Goal: Transaction & Acquisition: Purchase product/service

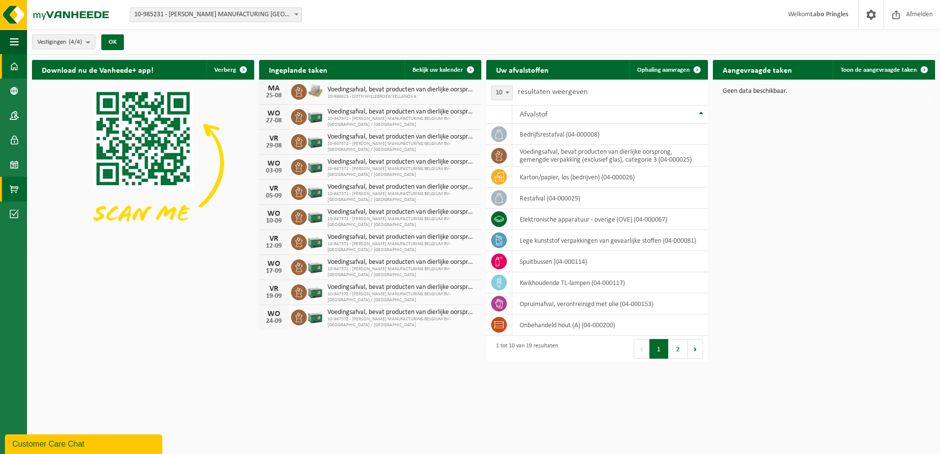
click at [4, 188] on link "Product Shop" at bounding box center [13, 189] width 27 height 25
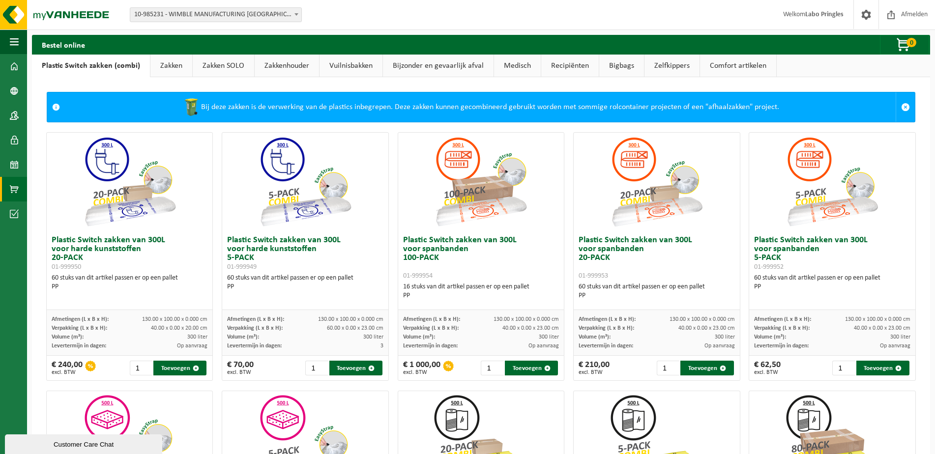
click at [431, 64] on link "Bijzonder en gevaarlijk afval" at bounding box center [438, 66] width 111 height 23
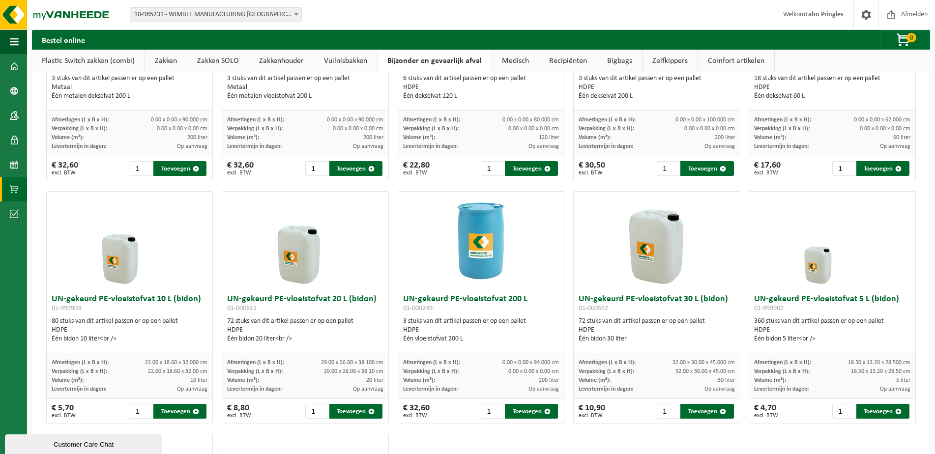
scroll to position [147, 0]
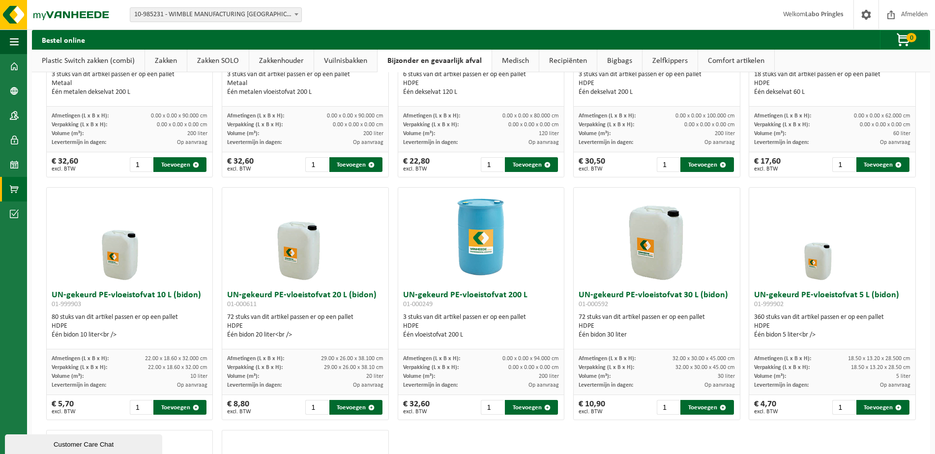
click at [835, 295] on h3 "UN-gekeurd PE-vloeistofvat 5 L (bidon) 01-999902" at bounding box center [832, 301] width 156 height 20
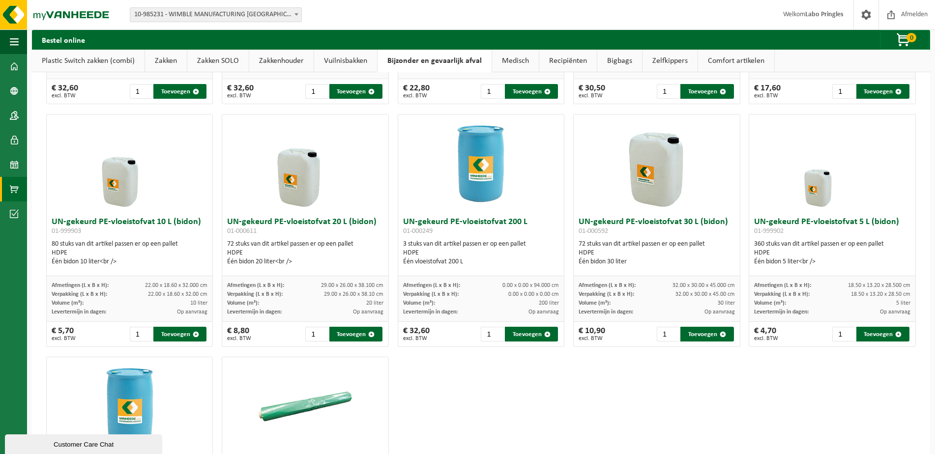
scroll to position [246, 0]
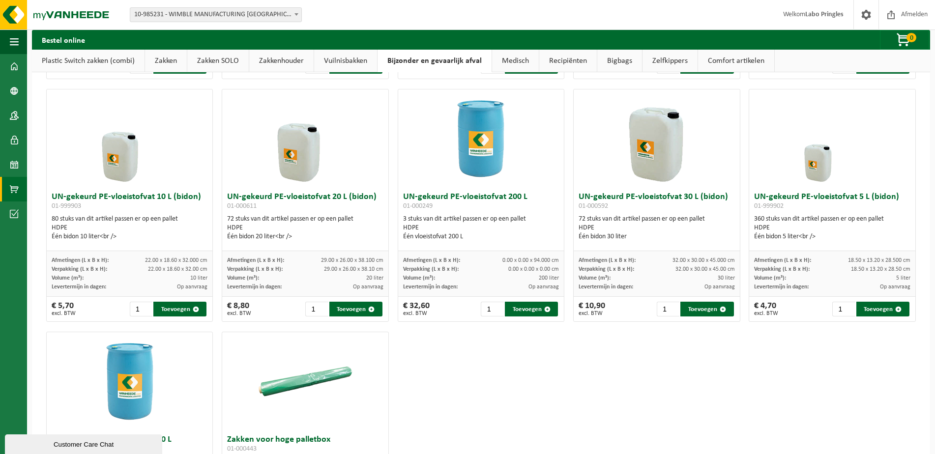
click at [818, 196] on h3 "UN-gekeurd PE-vloeistofvat 5 L (bidon) 01-999902" at bounding box center [832, 203] width 156 height 20
click at [817, 196] on h3 "UN-gekeurd PE-vloeistofvat 5 L (bidon) 01-999902" at bounding box center [832, 203] width 156 height 20
drag, startPoint x: 817, startPoint y: 196, endPoint x: 813, endPoint y: 167, distance: 29.3
click at [814, 167] on img at bounding box center [832, 138] width 98 height 98
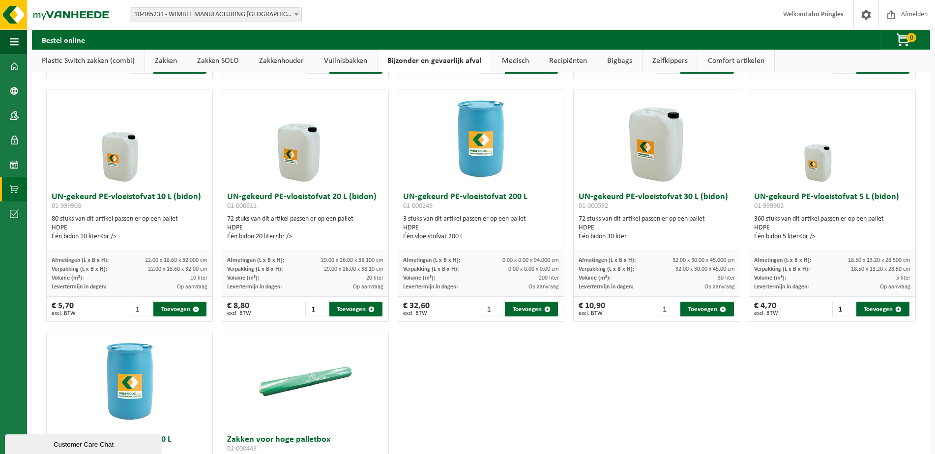
click at [781, 235] on div "Één bidon 5 liter<br />" at bounding box center [832, 237] width 156 height 9
click at [823, 233] on div "Één bidon 5 liter<br />" at bounding box center [832, 237] width 156 height 9
click at [794, 234] on div "Één bidon 5 liter<br />" at bounding box center [832, 237] width 156 height 9
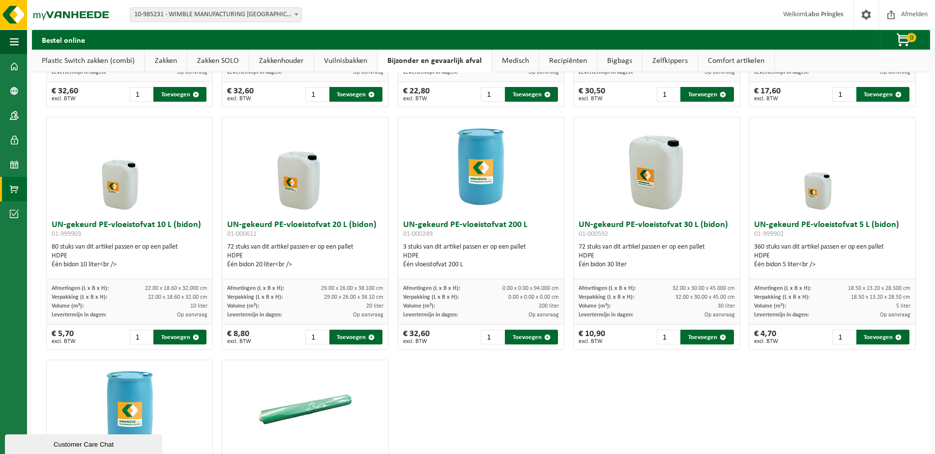
scroll to position [197, 0]
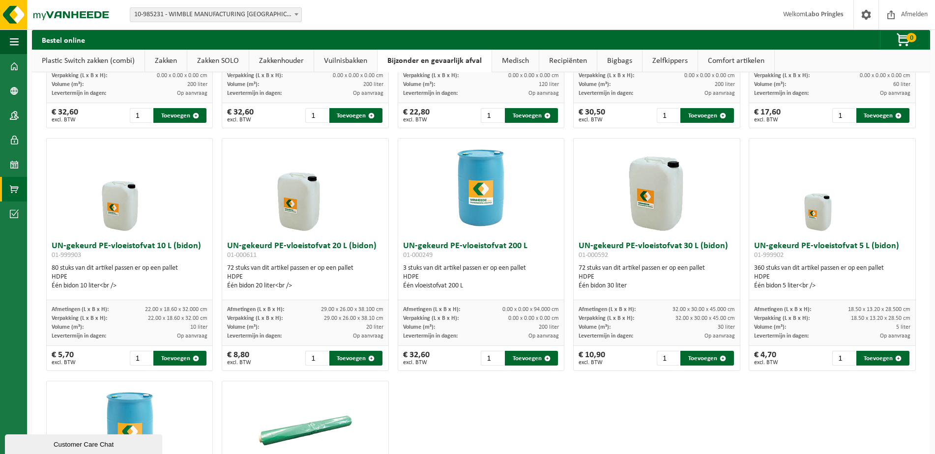
drag, startPoint x: 823, startPoint y: 251, endPoint x: 808, endPoint y: 263, distance: 19.6
click at [808, 263] on div "UN-gekeurd PE-vloeistofvat 5 L (bidon) 01-999902 360 stuks van dit artikel pass…" at bounding box center [832, 268] width 166 height 63
click at [794, 247] on h3 "UN-gekeurd PE-vloeistofvat 5 L (bidon) 01-999902" at bounding box center [832, 252] width 156 height 20
click at [817, 271] on div "360 stuks van dit artikel passen er op een pallet HDPE Één bidon 5 liter<br />" at bounding box center [832, 277] width 156 height 27
drag, startPoint x: 817, startPoint y: 247, endPoint x: 772, endPoint y: 256, distance: 46.0
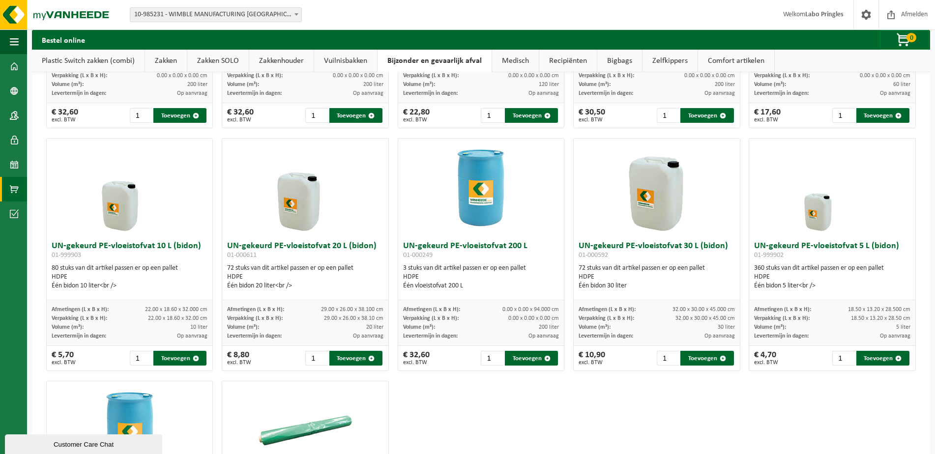
click at [803, 258] on h3 "UN-gekeurd PE-vloeistofvat 5 L (bidon) 01-999902" at bounding box center [832, 252] width 156 height 20
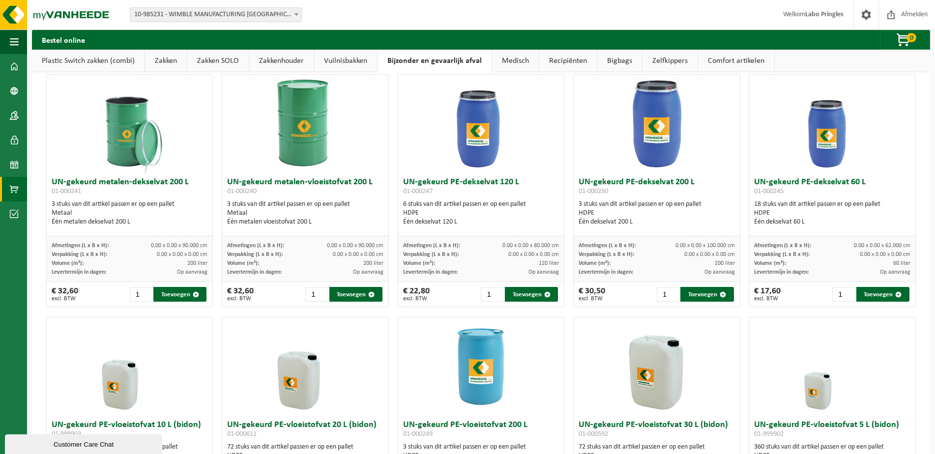
scroll to position [0, 0]
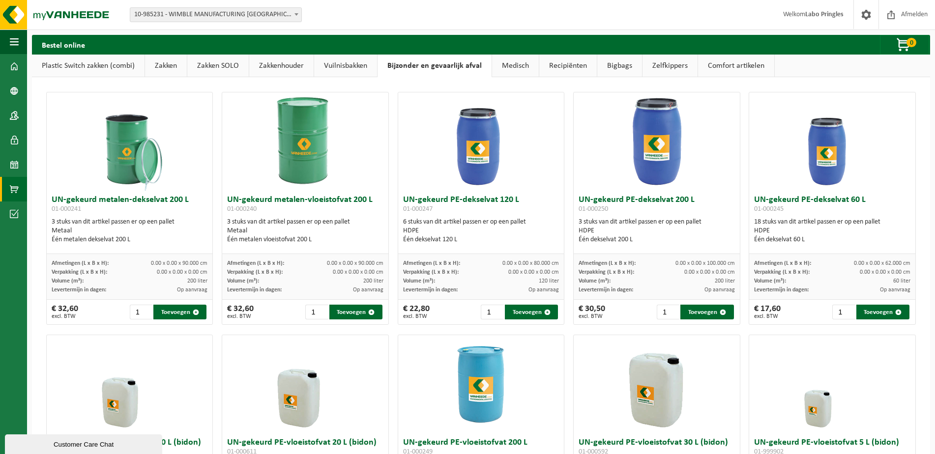
click at [738, 66] on link "Comfort artikelen" at bounding box center [736, 66] width 76 height 23
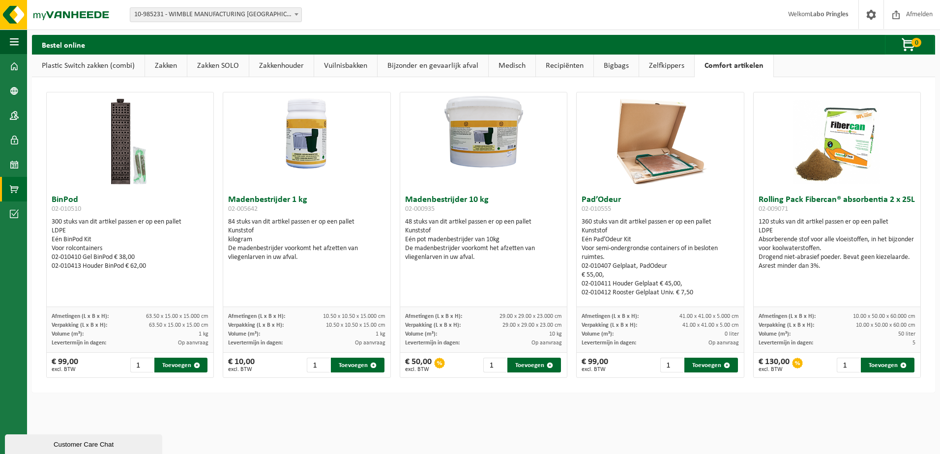
click at [663, 71] on link "Zelfkippers" at bounding box center [666, 66] width 55 height 23
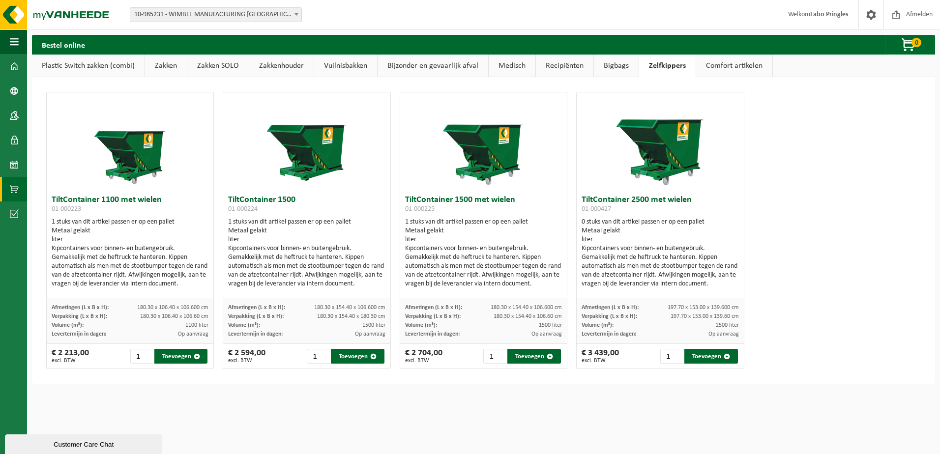
click at [619, 66] on link "Bigbags" at bounding box center [616, 66] width 45 height 23
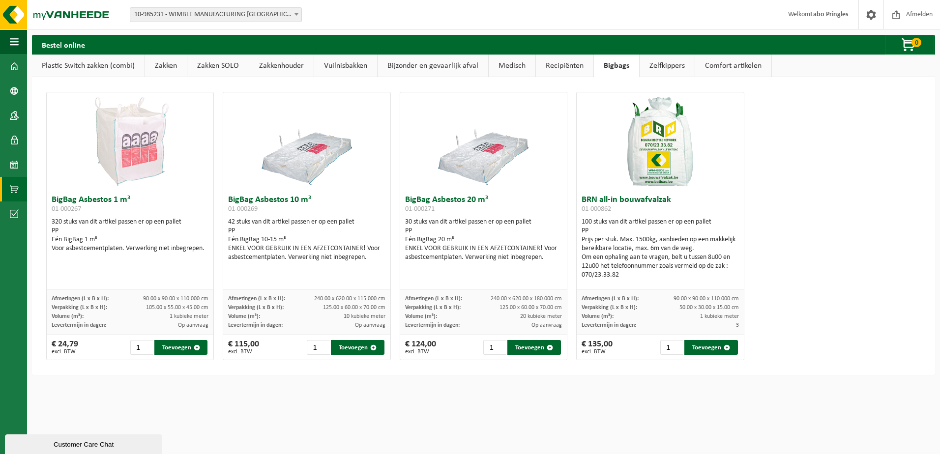
click at [558, 71] on link "Recipiënten" at bounding box center [565, 66] width 58 height 23
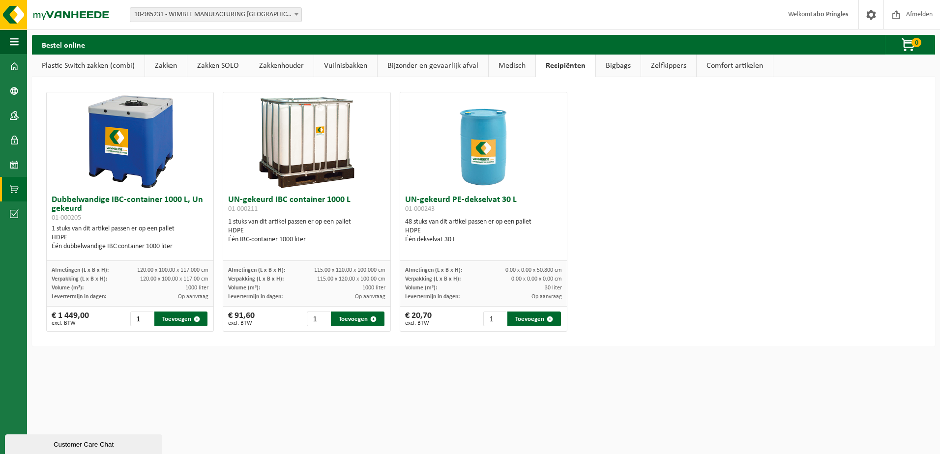
click at [496, 64] on link "Medisch" at bounding box center [512, 66] width 47 height 23
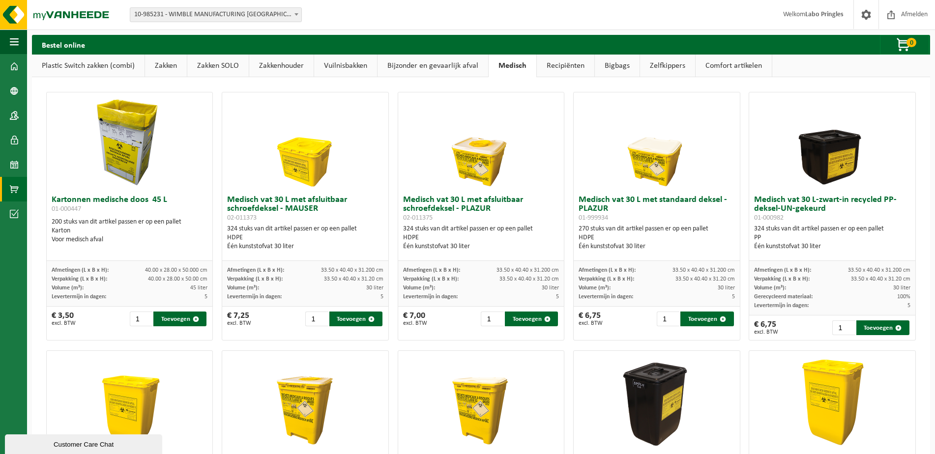
click at [457, 62] on link "Bijzonder en gevaarlijk afval" at bounding box center [433, 66] width 111 height 23
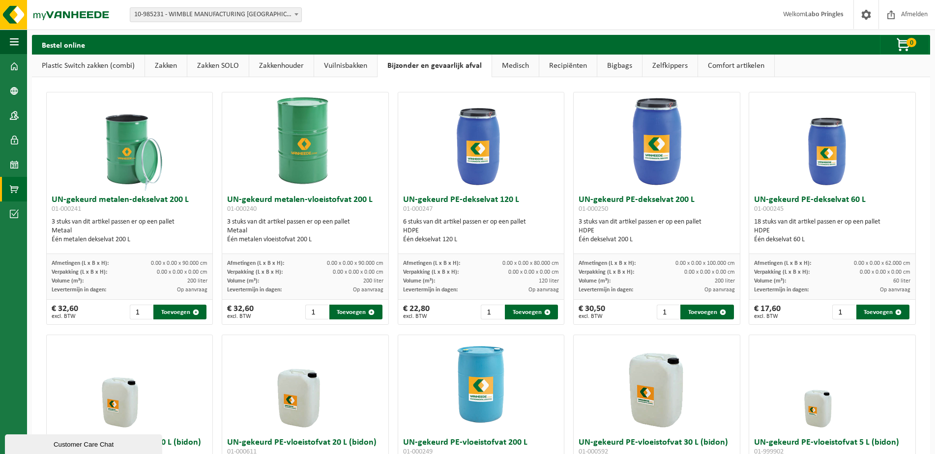
drag, startPoint x: 166, startPoint y: 63, endPoint x: 135, endPoint y: 62, distance: 30.5
drag, startPoint x: 135, startPoint y: 62, endPoint x: 367, endPoint y: 44, distance: 232.2
click at [367, 44] on div "Bestel online 0 Uw winkelmandje is momenteel leeg." at bounding box center [481, 45] width 898 height 20
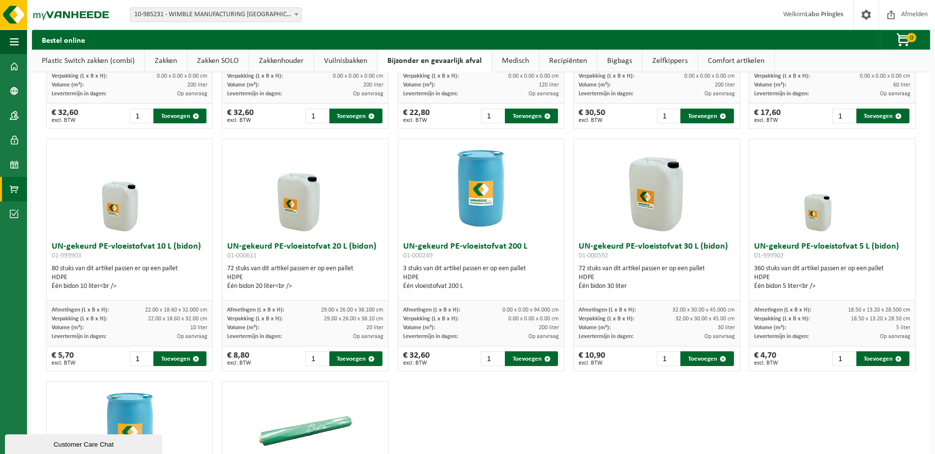
scroll to position [184, 0]
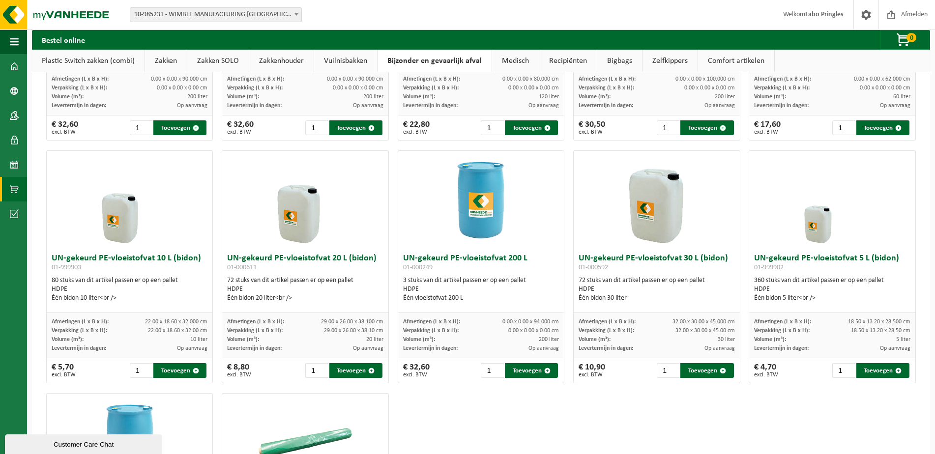
click at [215, 59] on link "Zakken SOLO" at bounding box center [217, 61] width 61 height 23
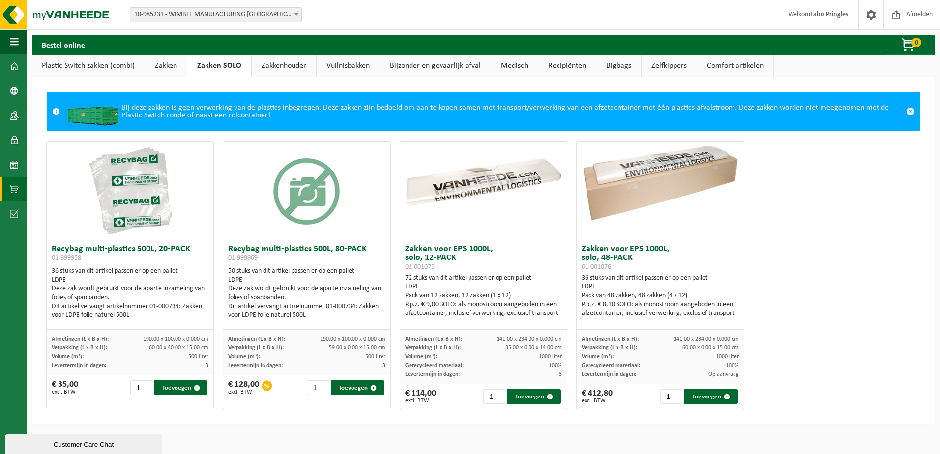
click at [164, 69] on link "Zakken" at bounding box center [166, 66] width 42 height 23
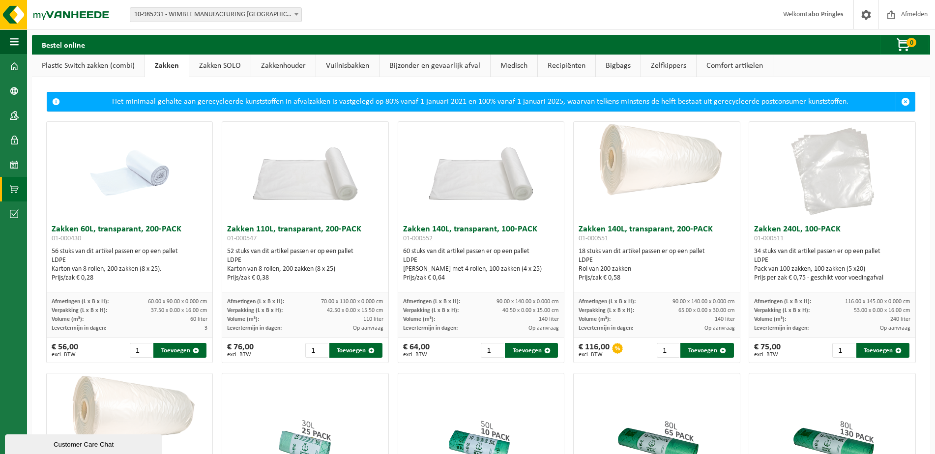
click at [116, 66] on link "Plastic Switch zakken (combi)" at bounding box center [88, 66] width 113 height 23
